Goal: Task Accomplishment & Management: Complete application form

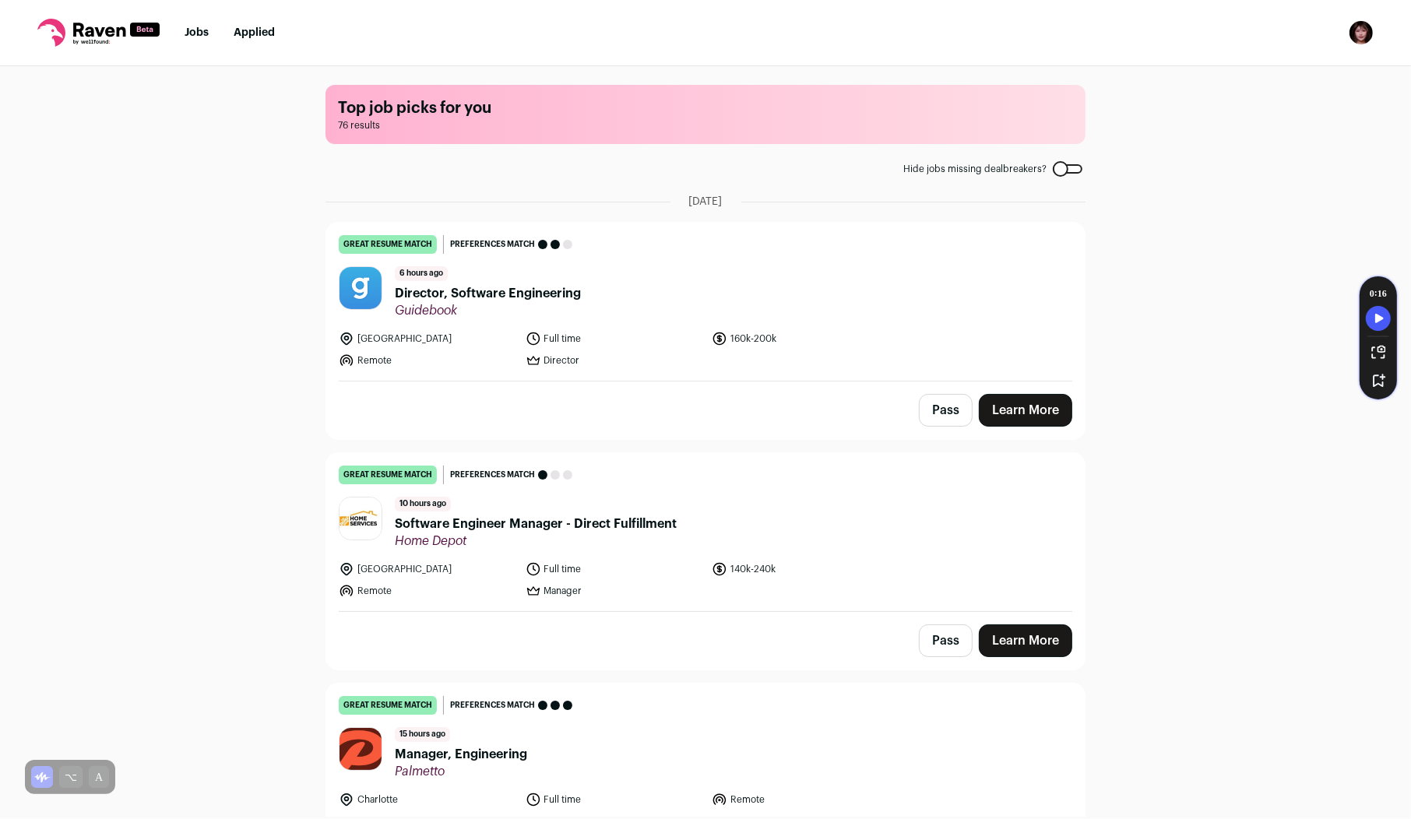
scroll to position [6326, 0]
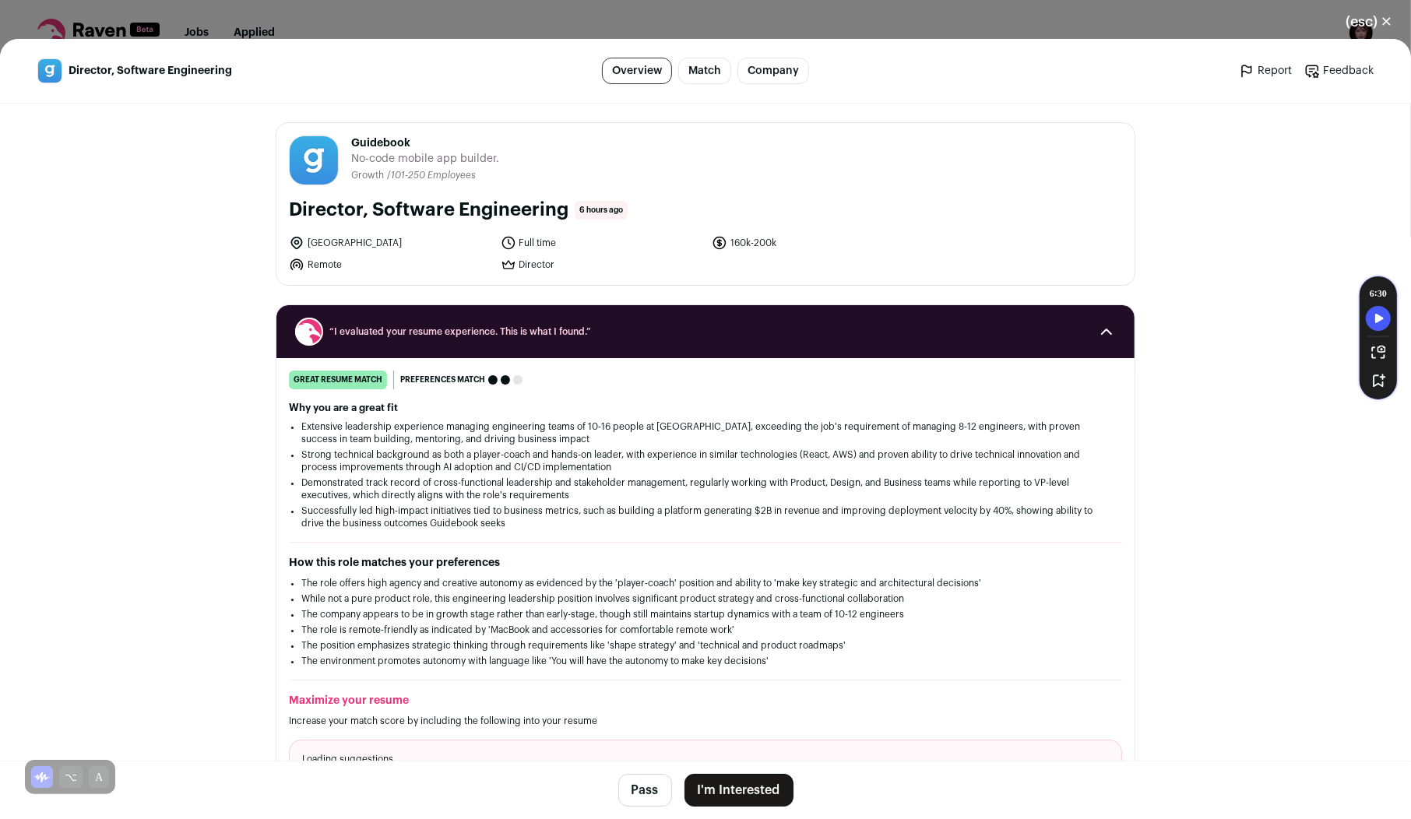
click at [732, 784] on button "I'm Interested" at bounding box center [738, 790] width 109 height 33
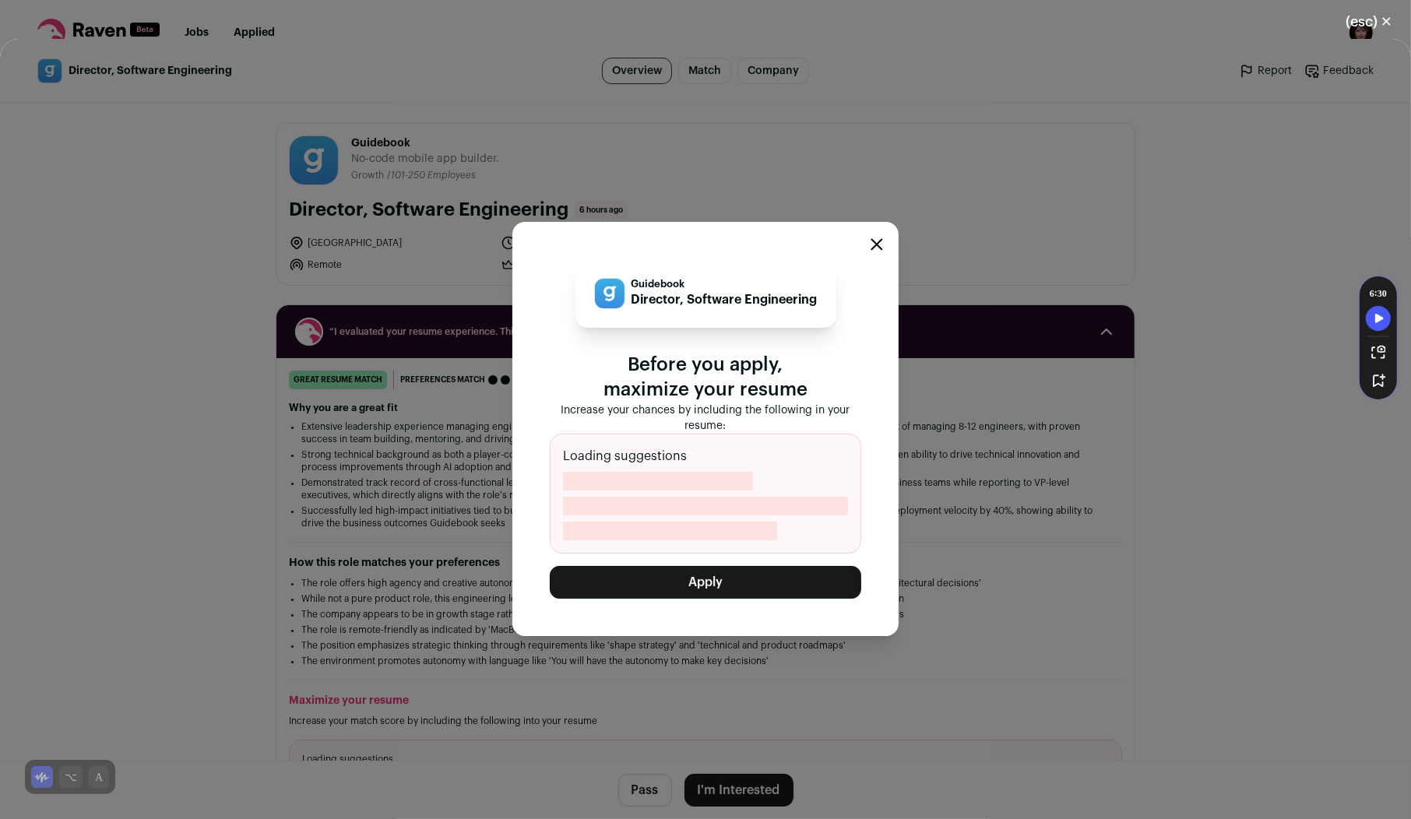
click at [783, 573] on button "Apply" at bounding box center [705, 582] width 311 height 33
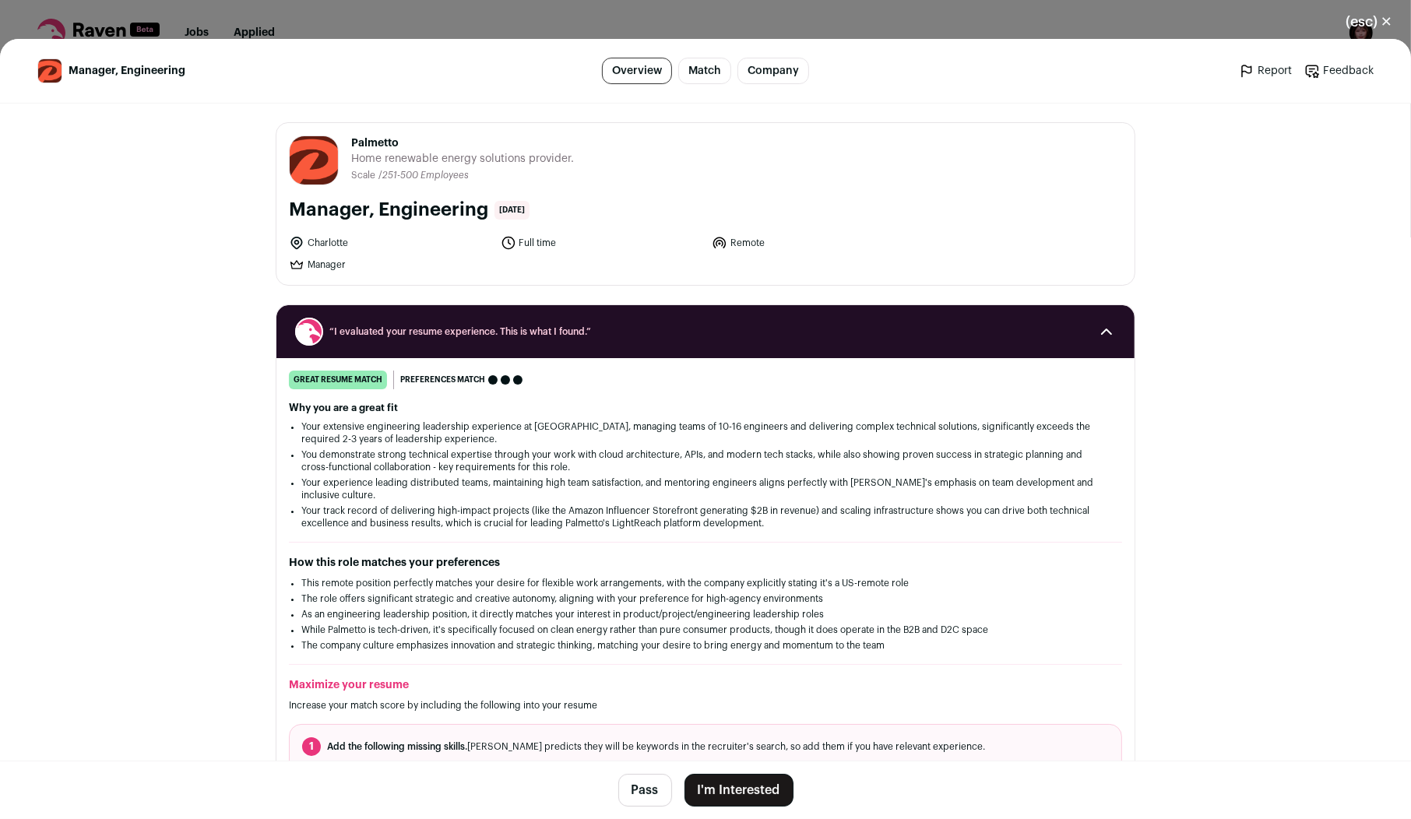
click at [743, 791] on button "I'm Interested" at bounding box center [738, 790] width 109 height 33
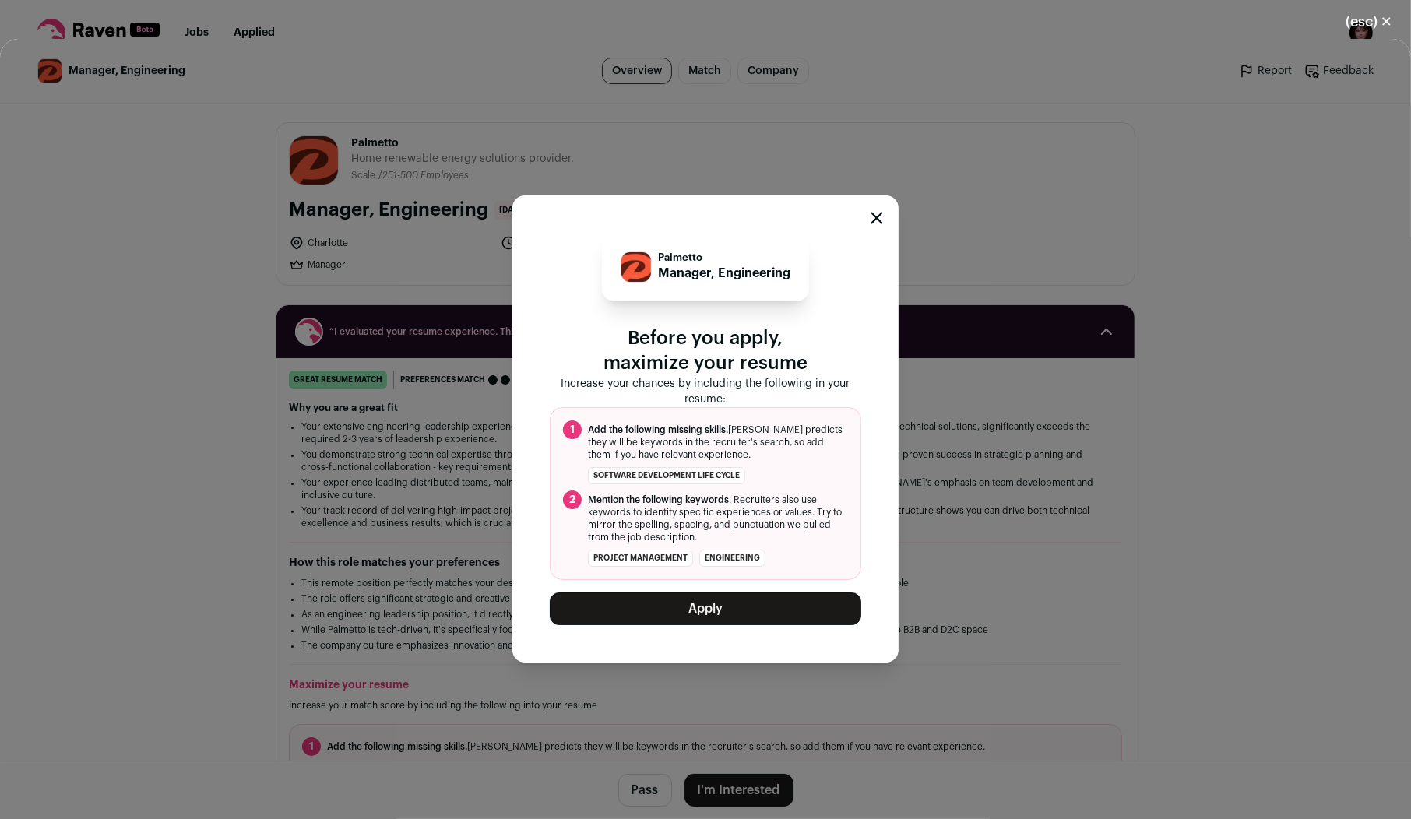
click at [799, 615] on button "Apply" at bounding box center [705, 608] width 311 height 33
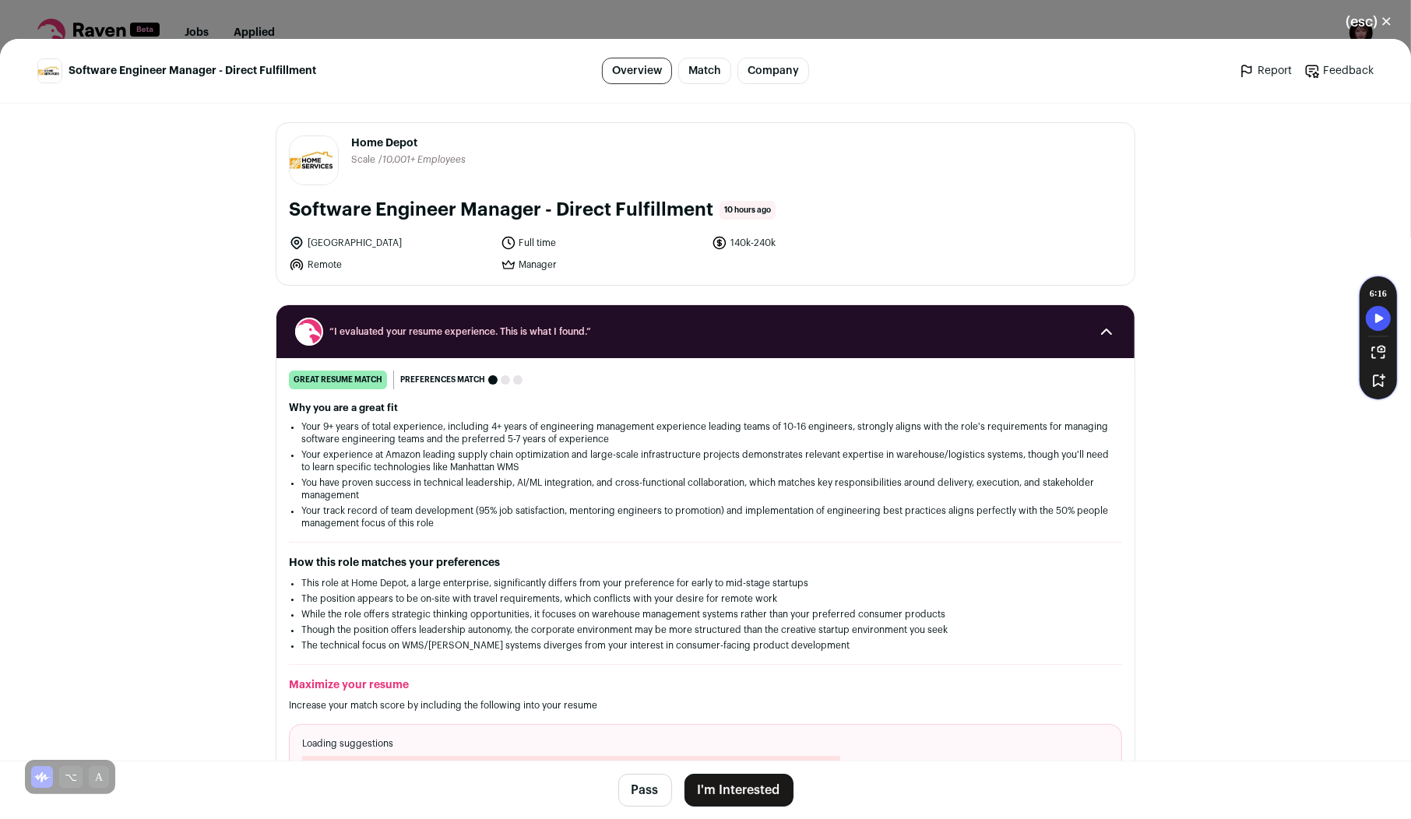
click at [765, 780] on button "I'm Interested" at bounding box center [738, 790] width 109 height 33
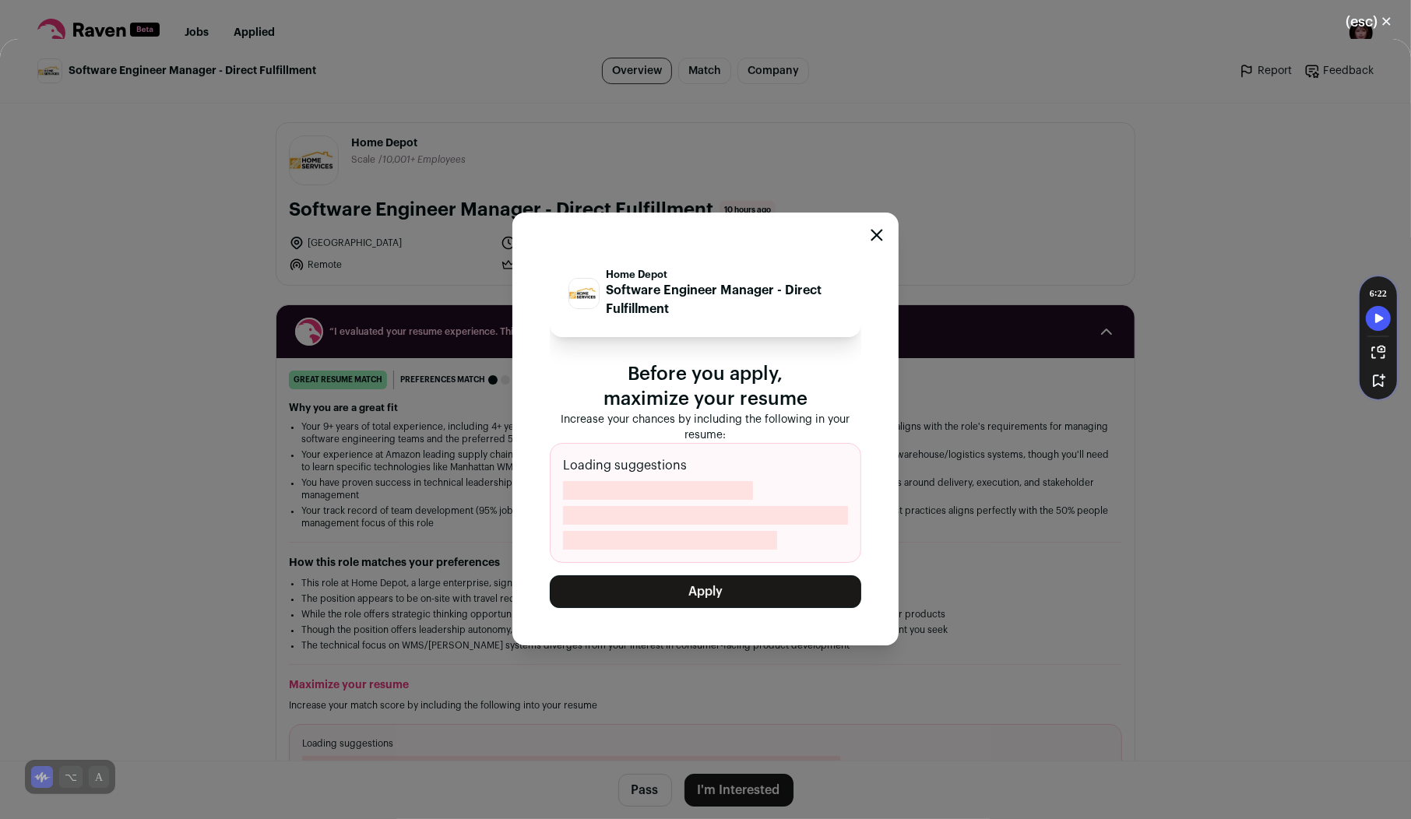
click at [698, 607] on button "Apply" at bounding box center [705, 591] width 311 height 33
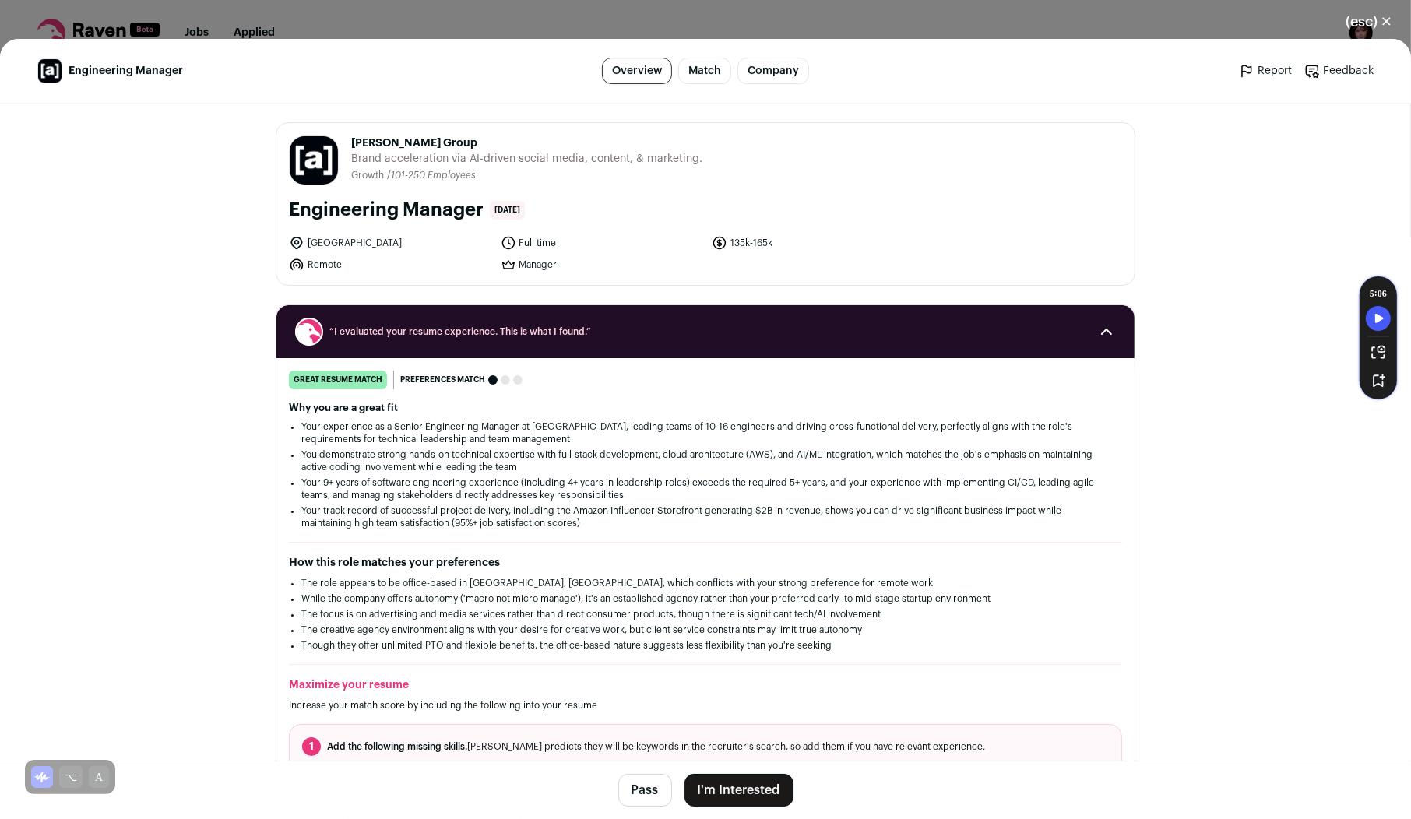
click at [736, 803] on button "I'm Interested" at bounding box center [738, 790] width 109 height 33
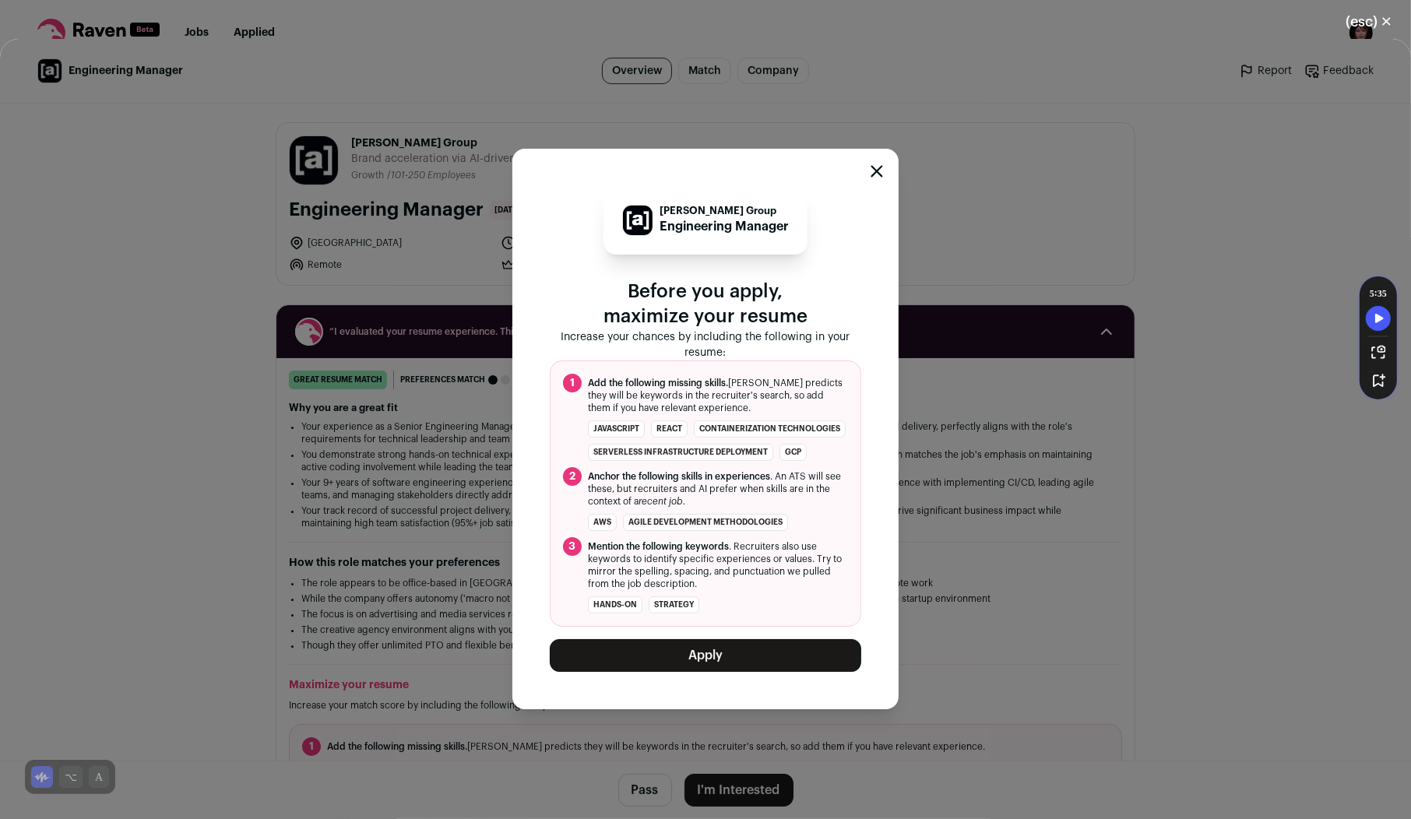
click at [785, 633] on div "Ayzenberg Group Engineering Manager Before you apply, maximize your resume Incr…" at bounding box center [705, 429] width 311 height 486
click at [787, 643] on button "Apply" at bounding box center [705, 655] width 311 height 33
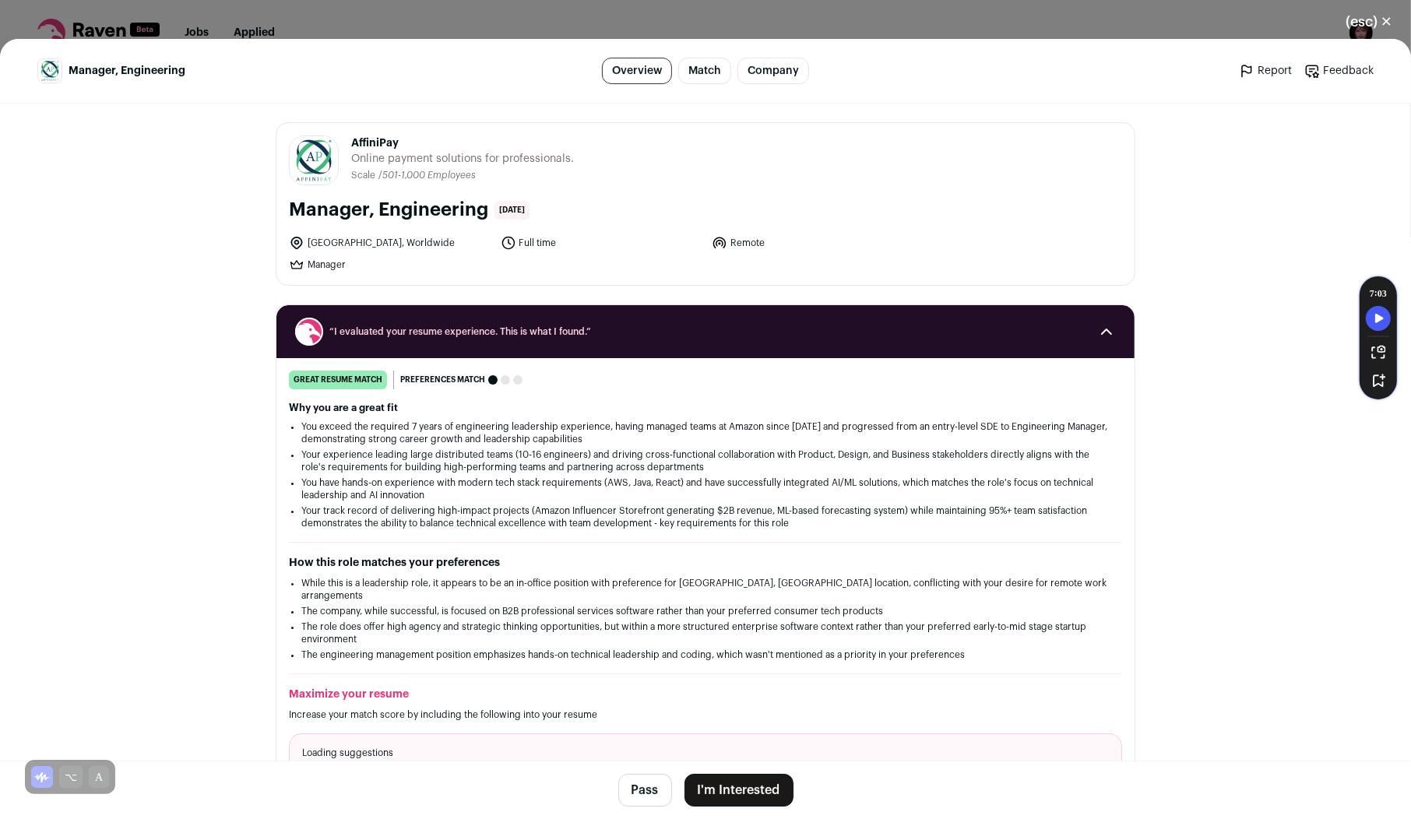
click at [701, 788] on button "I'm Interested" at bounding box center [738, 790] width 109 height 33
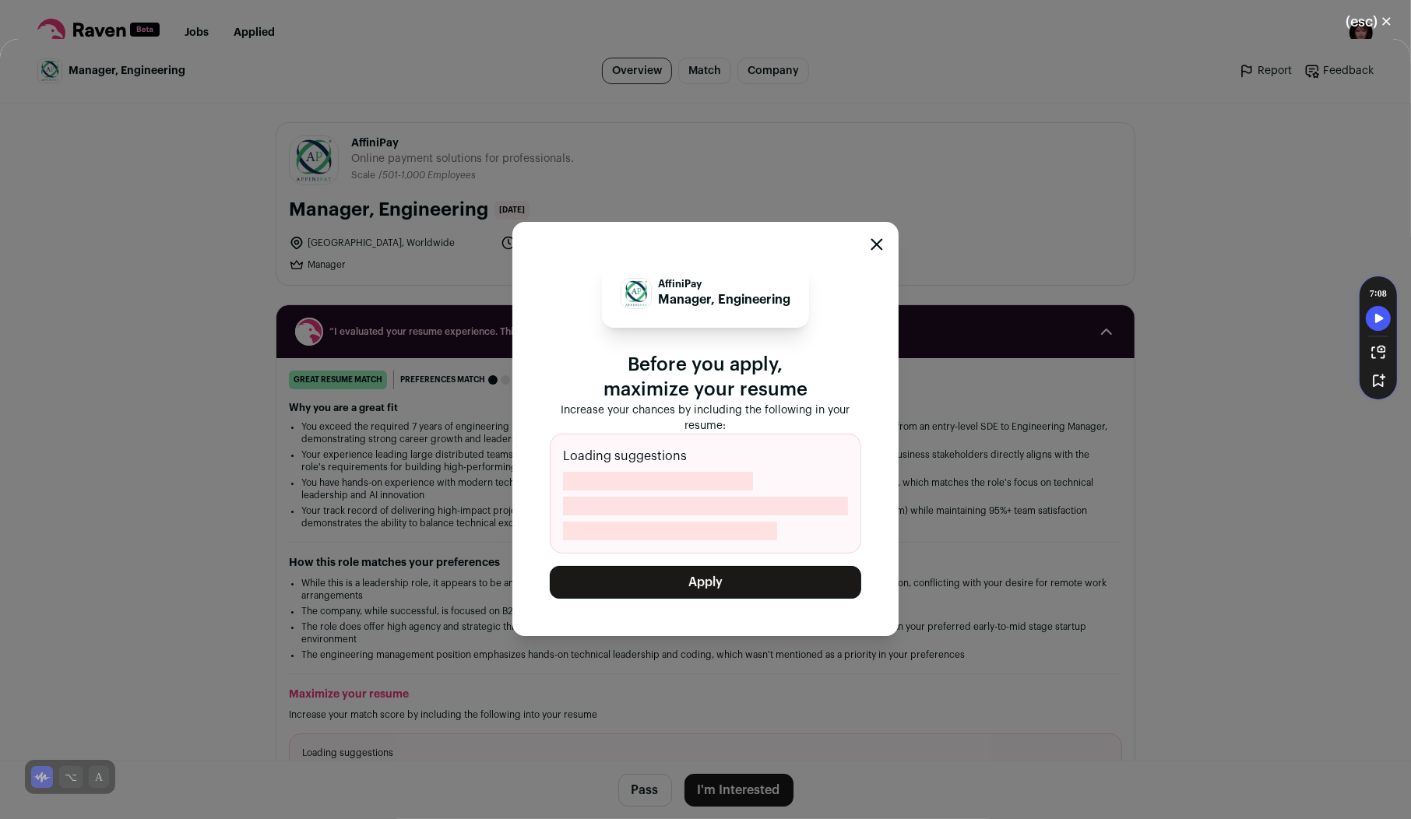
click at [688, 572] on button "Apply" at bounding box center [705, 582] width 311 height 33
